Goal: Task Accomplishment & Management: Use online tool/utility

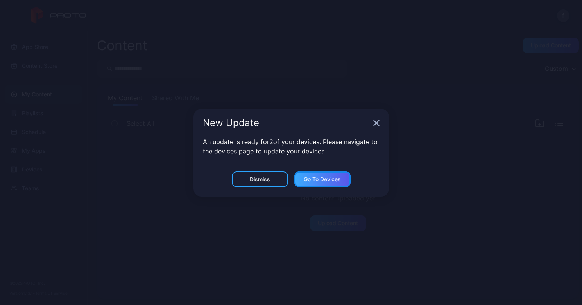
click at [332, 174] on div "Go to devices" at bounding box center [322, 179] width 56 height 16
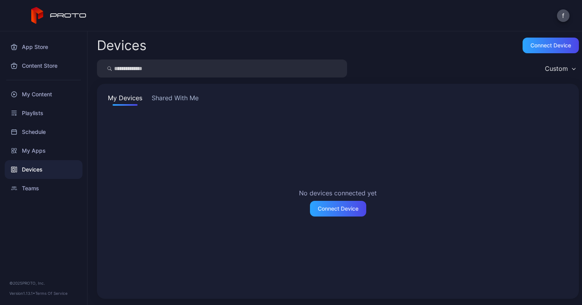
click at [163, 95] on button "Shared With Me" at bounding box center [175, 99] width 50 height 13
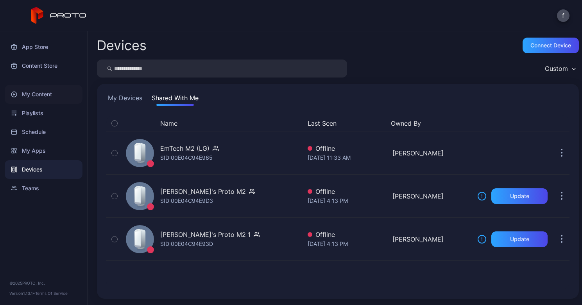
click at [43, 95] on div "My Content" at bounding box center [44, 94] width 78 height 19
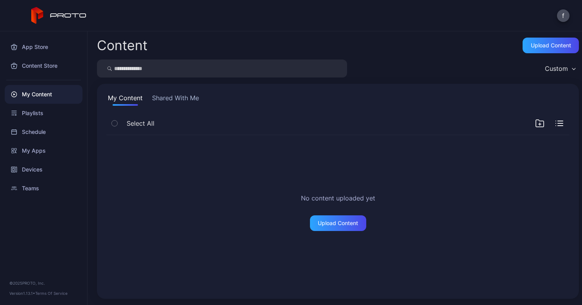
click at [184, 100] on button "Shared With Me" at bounding box center [176, 99] width 50 height 13
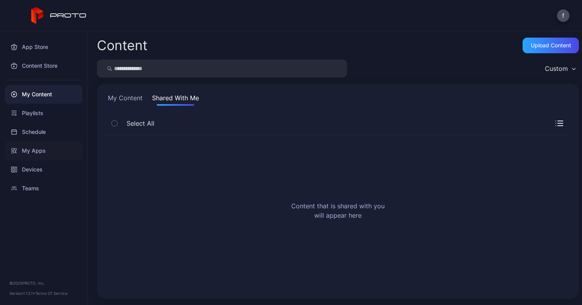
click at [30, 149] on div "My Apps" at bounding box center [44, 150] width 78 height 19
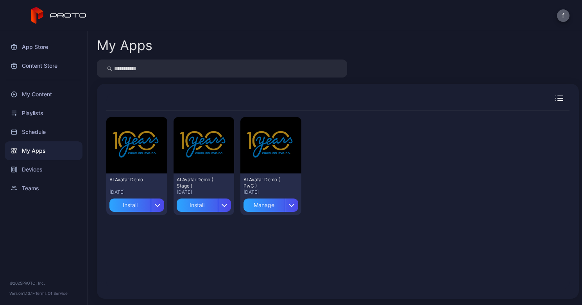
click at [564, 15] on button "f" at bounding box center [563, 15] width 13 height 13
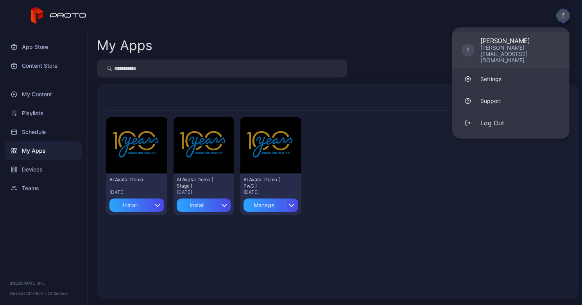
click at [514, 46] on div "[PERSON_NAME][EMAIL_ADDRESS][DOMAIN_NAME]" at bounding box center [520, 54] width 80 height 19
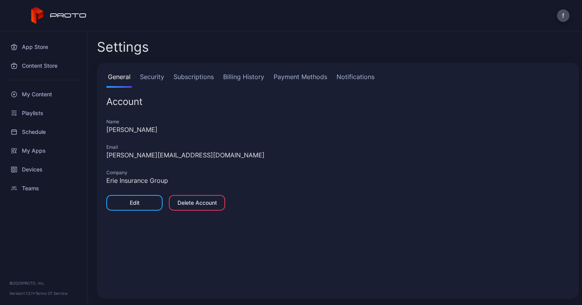
click at [190, 77] on link "Subscriptions" at bounding box center [193, 80] width 43 height 16
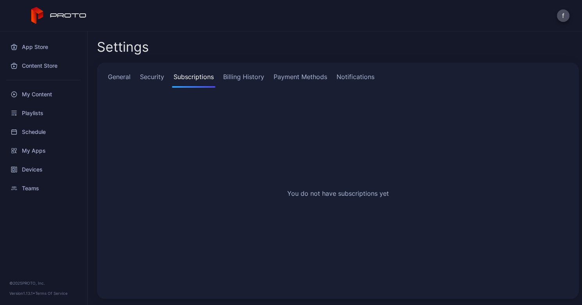
click at [232, 76] on link "Billing History" at bounding box center [244, 80] width 44 height 16
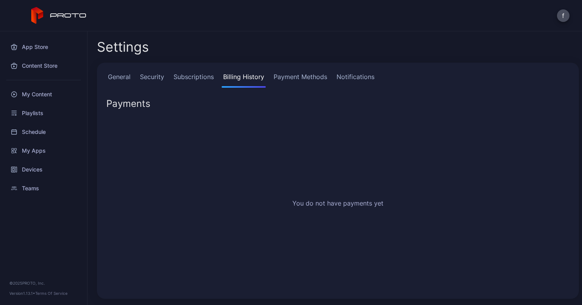
click at [357, 73] on link "Notifications" at bounding box center [355, 80] width 41 height 16
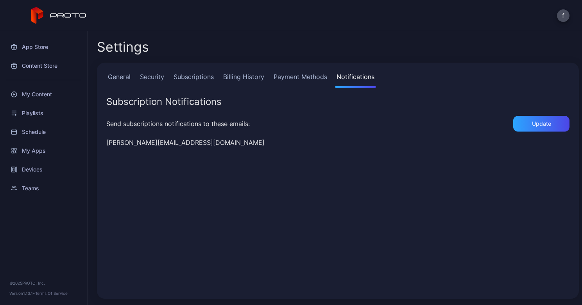
click at [120, 75] on link "General" at bounding box center [119, 80] width 26 height 16
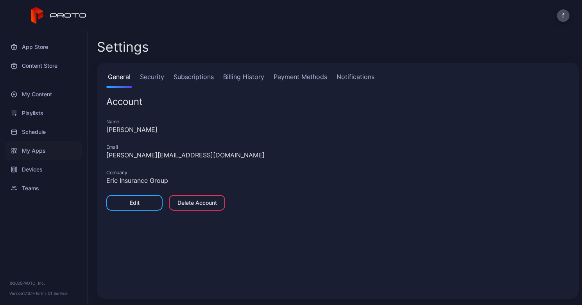
click at [34, 149] on div "My Apps" at bounding box center [44, 150] width 78 height 19
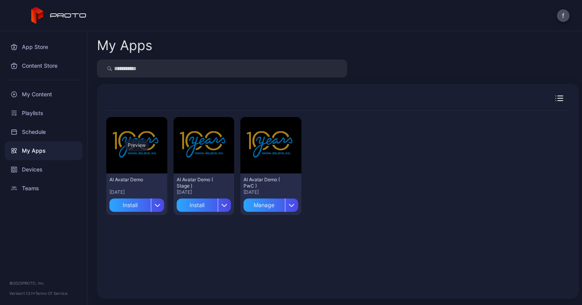
click at [135, 145] on div "Preview" at bounding box center [136, 145] width 25 height 13
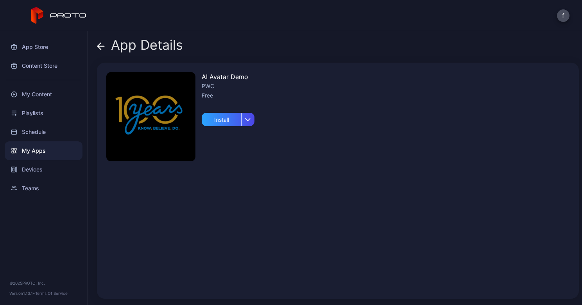
click at [104, 238] on div "AI Avatar Demo PWC Free Install" at bounding box center [338, 181] width 482 height 236
click at [101, 45] on icon at bounding box center [101, 46] width 8 height 8
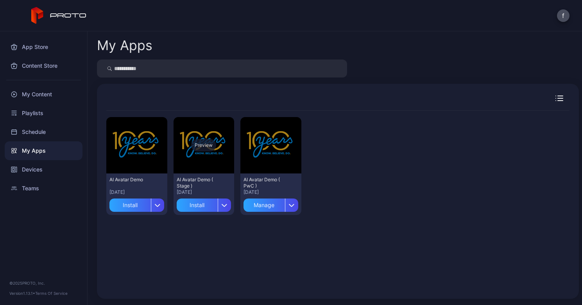
click at [208, 141] on div "Preview" at bounding box center [203, 145] width 25 height 13
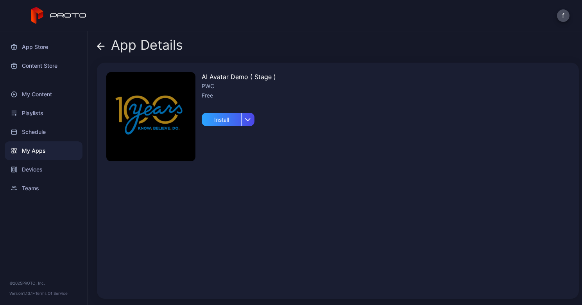
click at [99, 42] on icon at bounding box center [101, 46] width 8 height 8
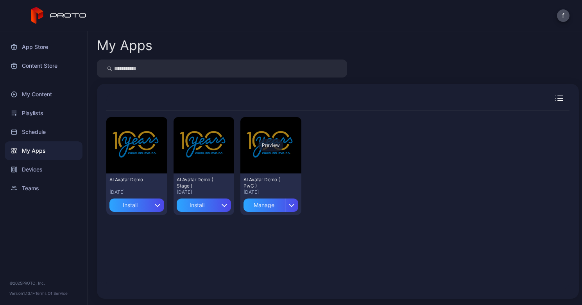
click at [263, 146] on div "Preview" at bounding box center [270, 145] width 25 height 13
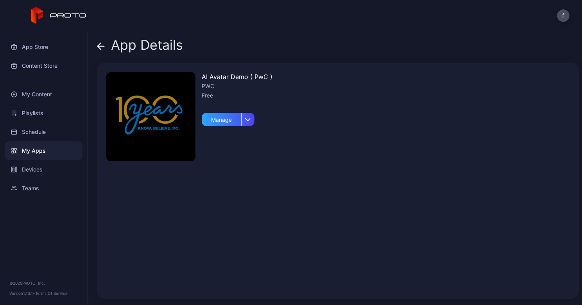
click at [190, 187] on div "AI Avatar Demo ( PwC ) PWC Free Manage" at bounding box center [338, 181] width 482 height 236
click at [247, 117] on div "button" at bounding box center [247, 119] width 13 height 13
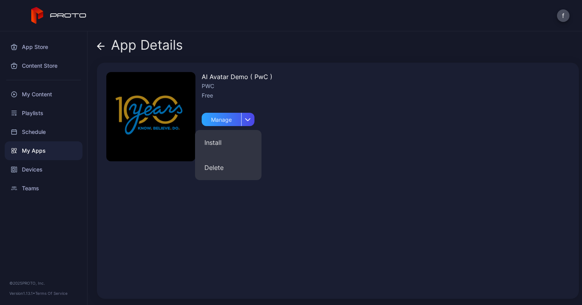
click at [312, 108] on div "AI Avatar Demo ( PwC ) PWC Free Manage" at bounding box center [338, 181] width 482 height 236
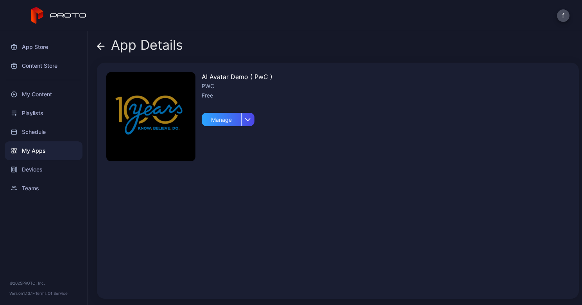
click at [165, 109] on img at bounding box center [150, 116] width 89 height 89
